Goal: Information Seeking & Learning: Learn about a topic

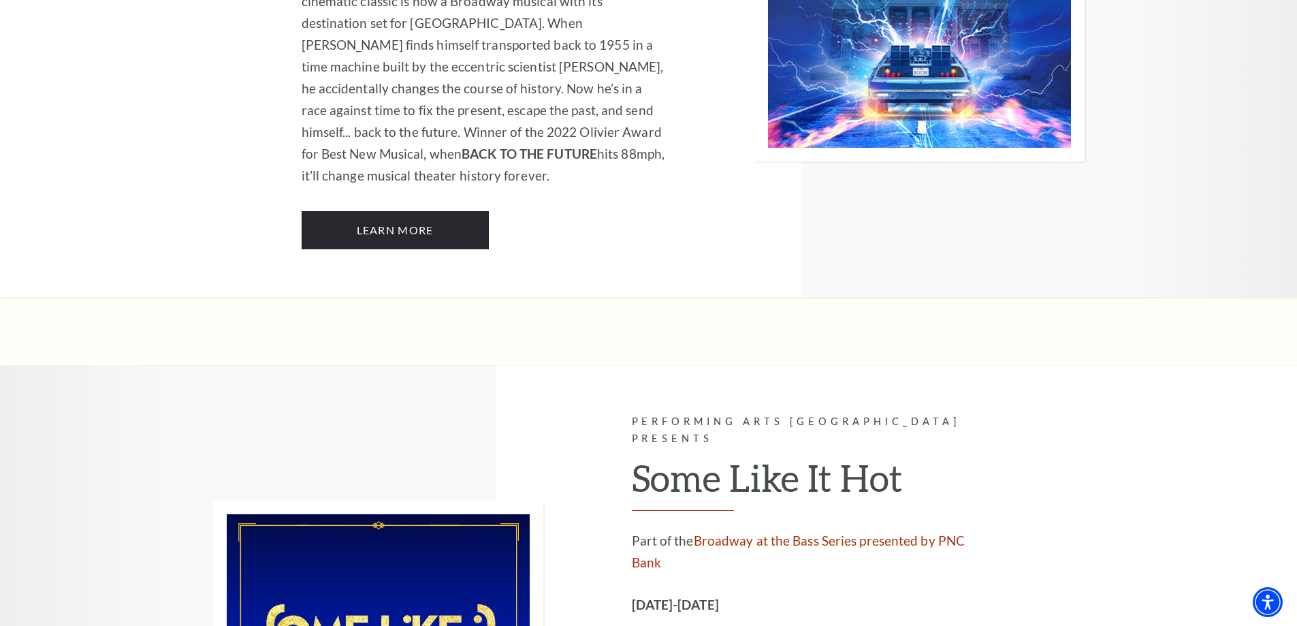
scroll to position [6333, 0]
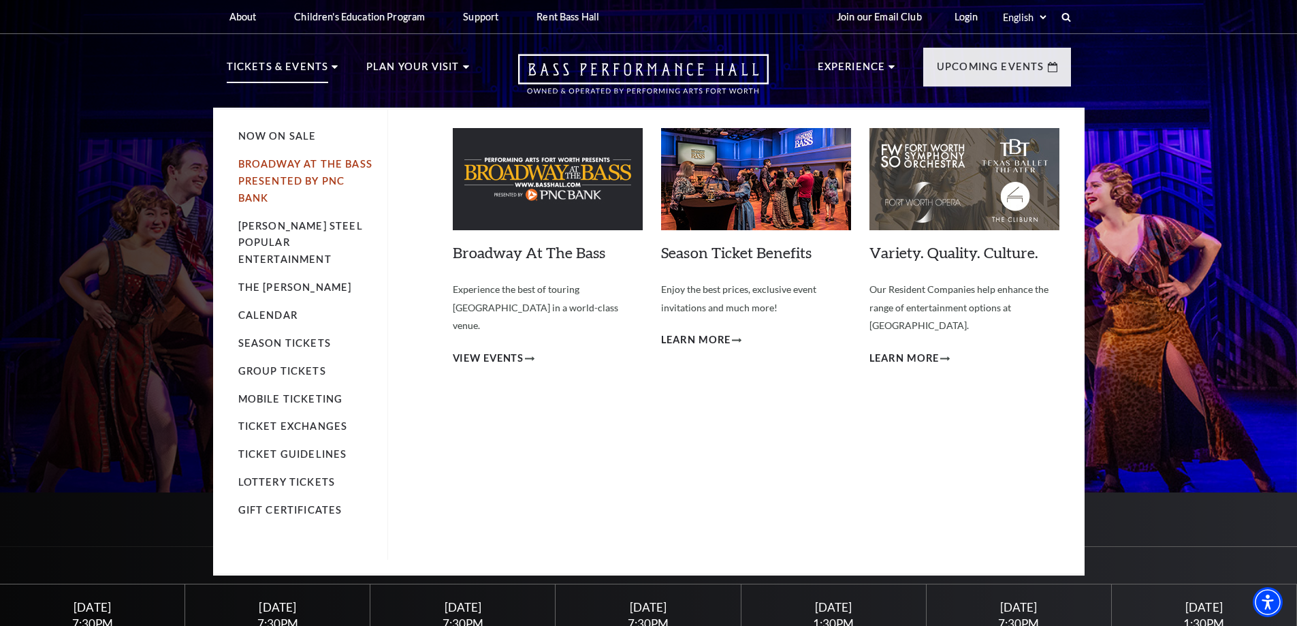
click at [275, 178] on link "Broadway At The Bass presented by PNC Bank" at bounding box center [305, 181] width 134 height 46
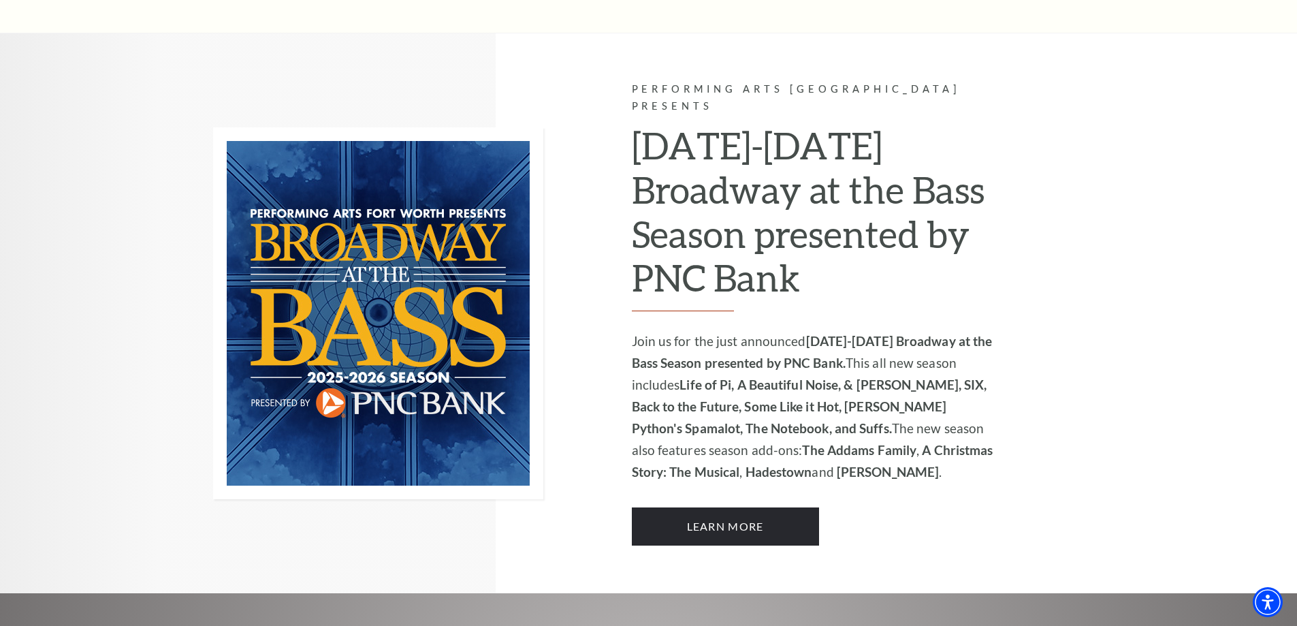
scroll to position [834, 0]
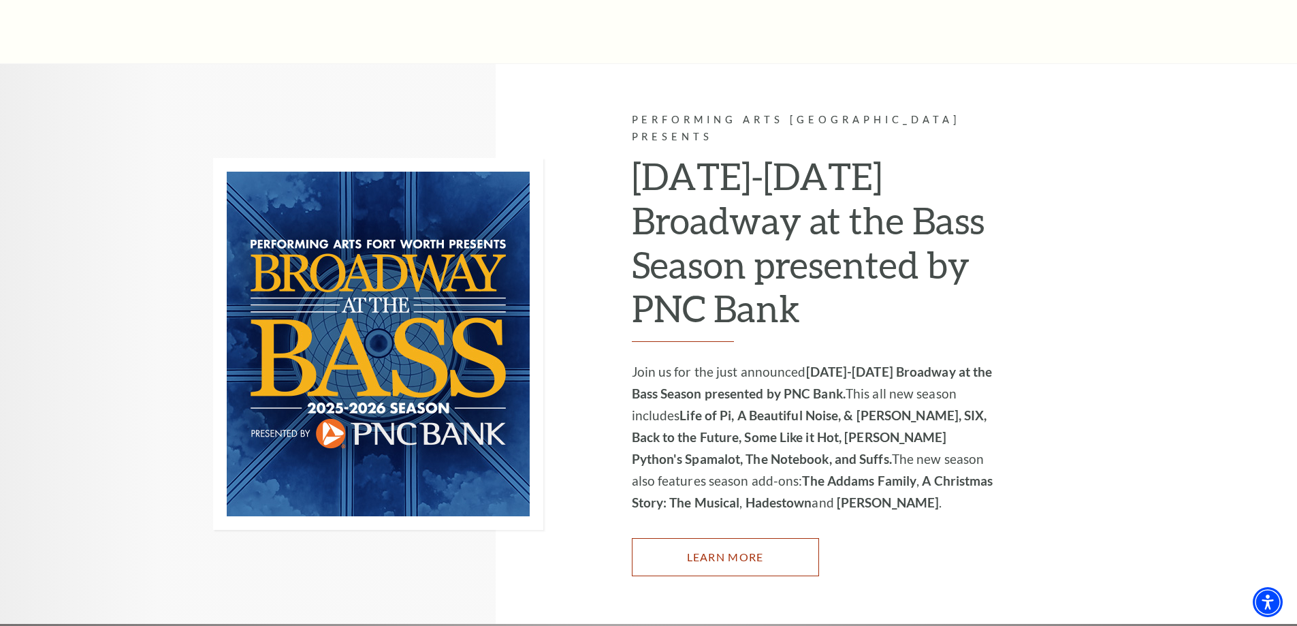
click at [690, 550] on link "Learn More" at bounding box center [725, 557] width 187 height 38
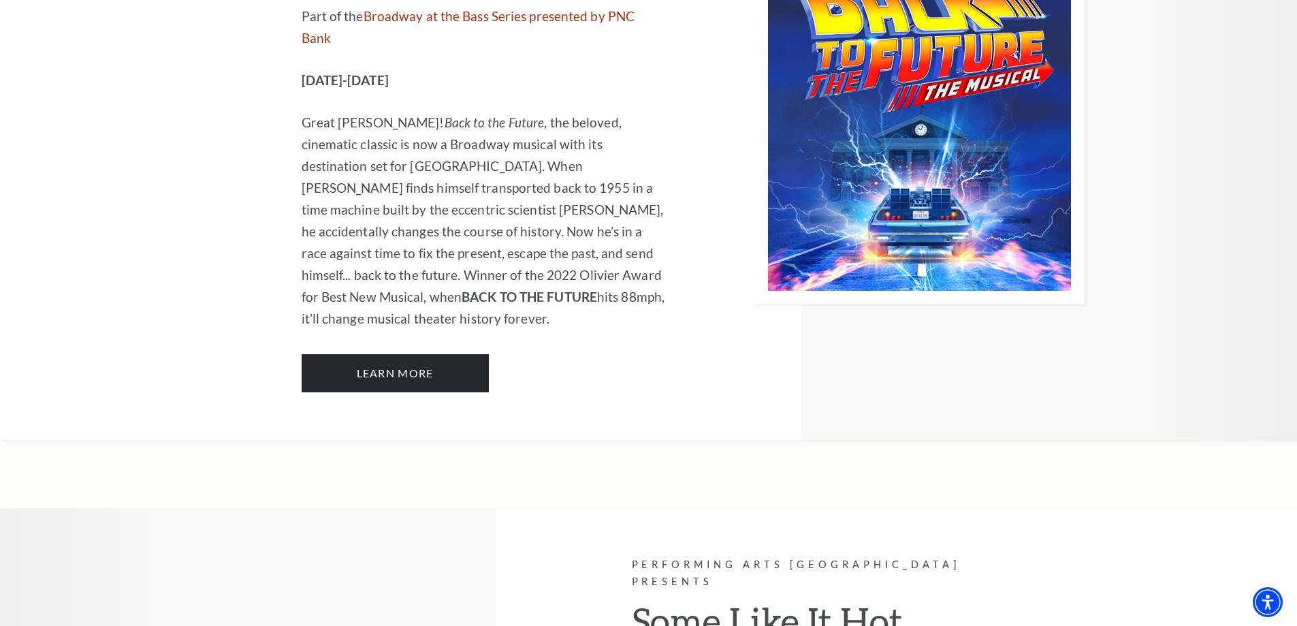
scroll to position [6196, 0]
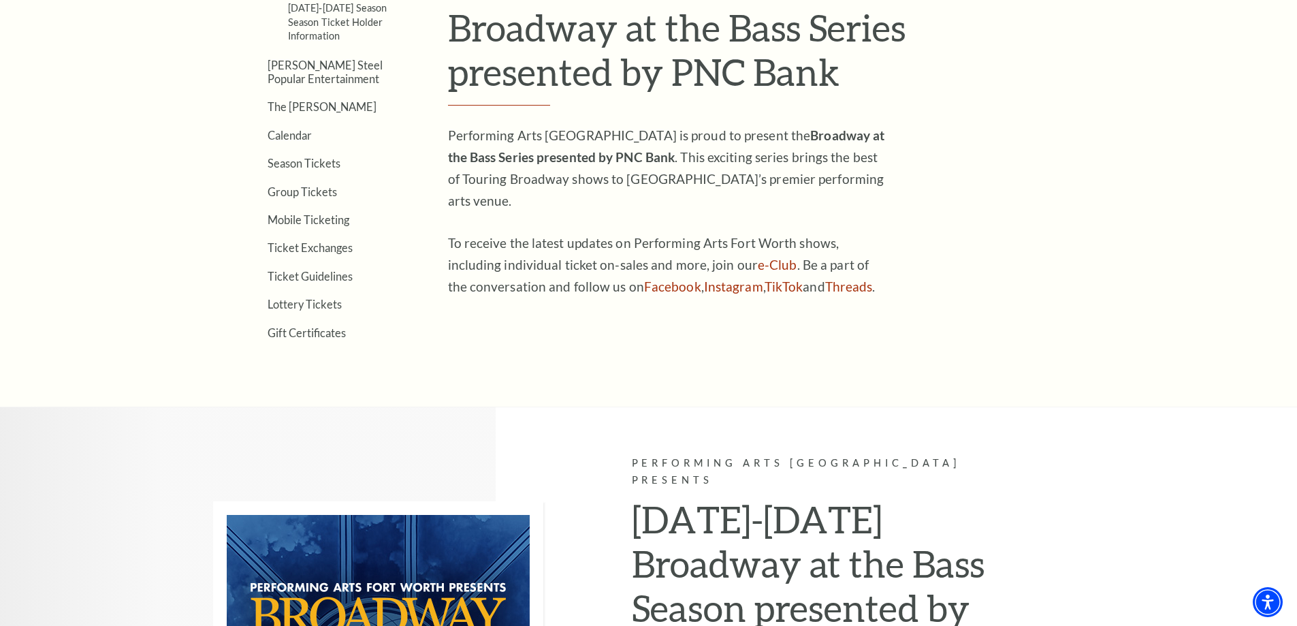
scroll to position [545, 0]
